Goal: Task Accomplishment & Management: Manage account settings

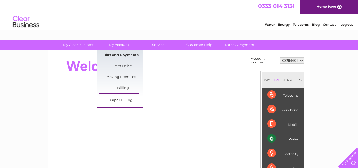
click at [127, 56] on link "Bills and Payments" at bounding box center [121, 55] width 44 height 11
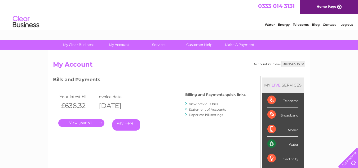
click at [84, 120] on link "." at bounding box center [81, 123] width 46 height 8
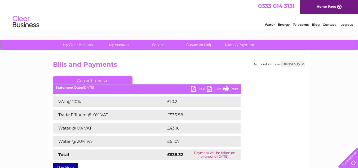
click at [195, 88] on link "PDF" at bounding box center [199, 90] width 16 height 8
